Goal: Information Seeking & Learning: Learn about a topic

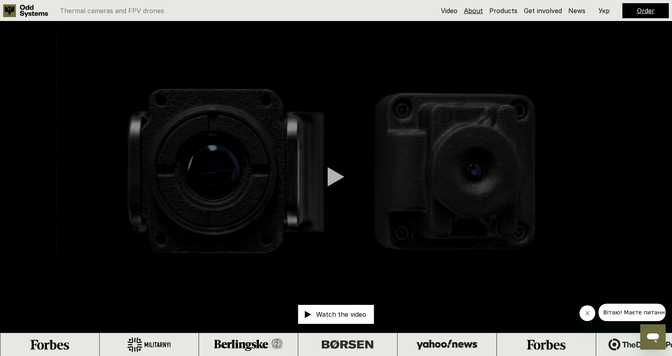
click at [469, 14] on link "About" at bounding box center [473, 11] width 19 height 8
click at [501, 98] on video at bounding box center [336, 176] width 672 height 311
